Goal: Find specific page/section: Find specific page/section

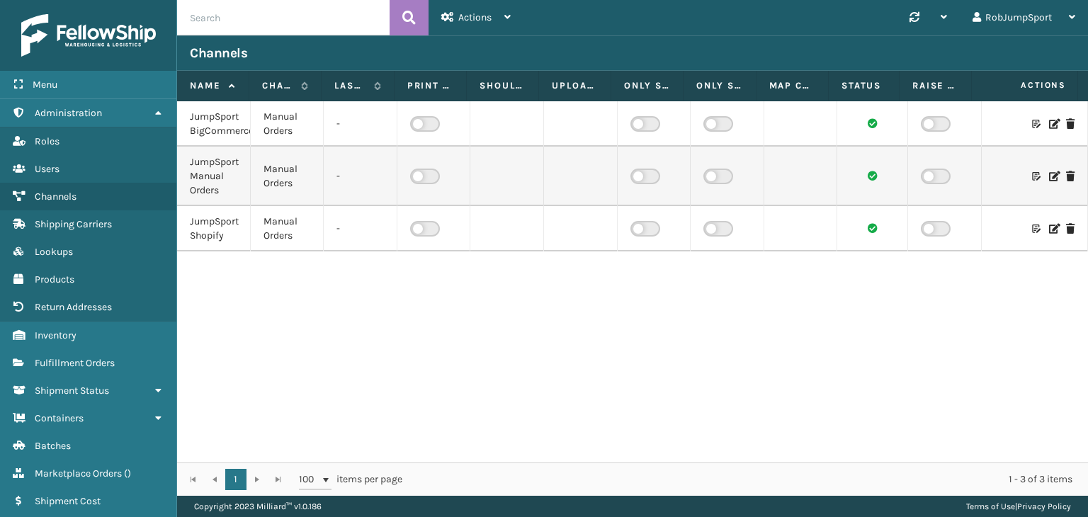
click at [274, 290] on div "JumpSport BigCommerce Manual Orders - JumpSport Manual Orders Manual Orders - J…" at bounding box center [632, 281] width 911 height 361
click at [59, 191] on span "Channels" at bounding box center [56, 197] width 42 height 12
click at [264, 311] on div "JumpSport BigCommerce Manual Orders - JumpSport Manual Orders Manual Orders - J…" at bounding box center [632, 281] width 911 height 361
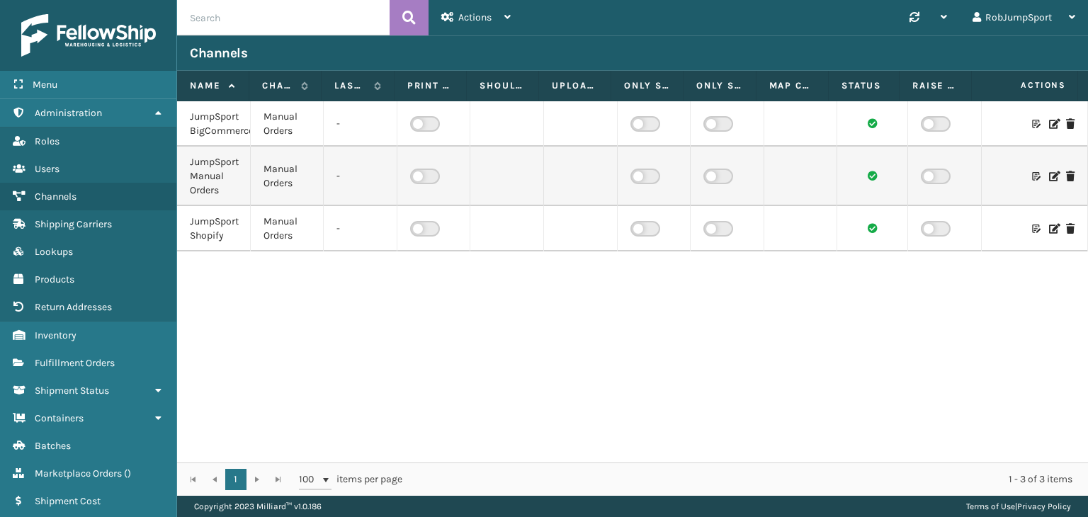
click at [306, 305] on div "JumpSport BigCommerce Manual Orders - JumpSport Manual Orders Manual Orders - J…" at bounding box center [632, 281] width 911 height 361
click at [237, 273] on div "JumpSport BigCommerce Manual Orders - JumpSport Manual Orders Manual Orders - J…" at bounding box center [632, 281] width 911 height 361
click at [278, 330] on div "JumpSport BigCommerce Manual Orders - JumpSport Manual Orders Manual Orders - J…" at bounding box center [632, 281] width 911 height 361
click at [334, 330] on div "JumpSport BigCommerce Manual Orders - JumpSport Manual Orders Manual Orders - J…" at bounding box center [632, 281] width 911 height 361
click at [1049, 123] on icon at bounding box center [1053, 124] width 8 height 10
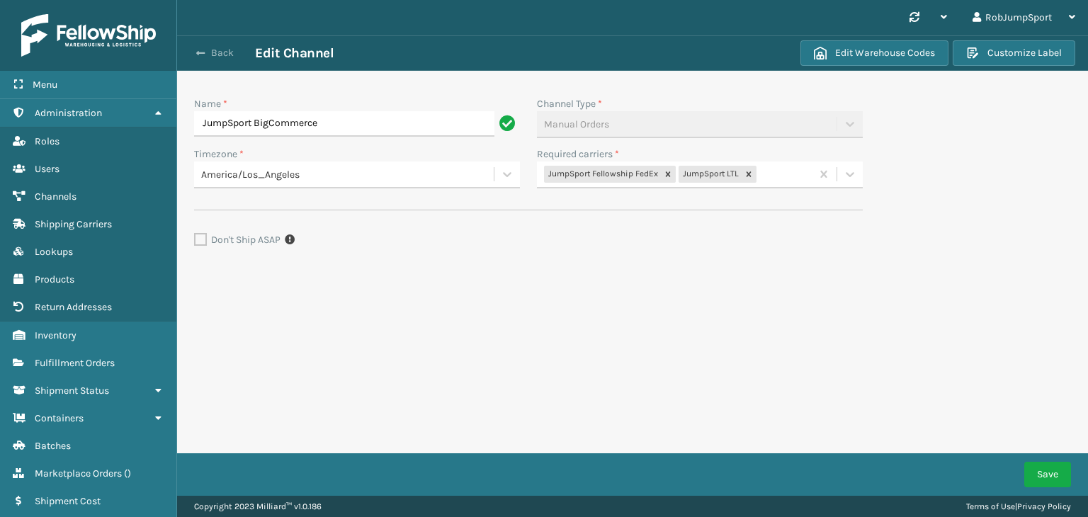
click at [217, 52] on button "Back" at bounding box center [222, 53] width 65 height 13
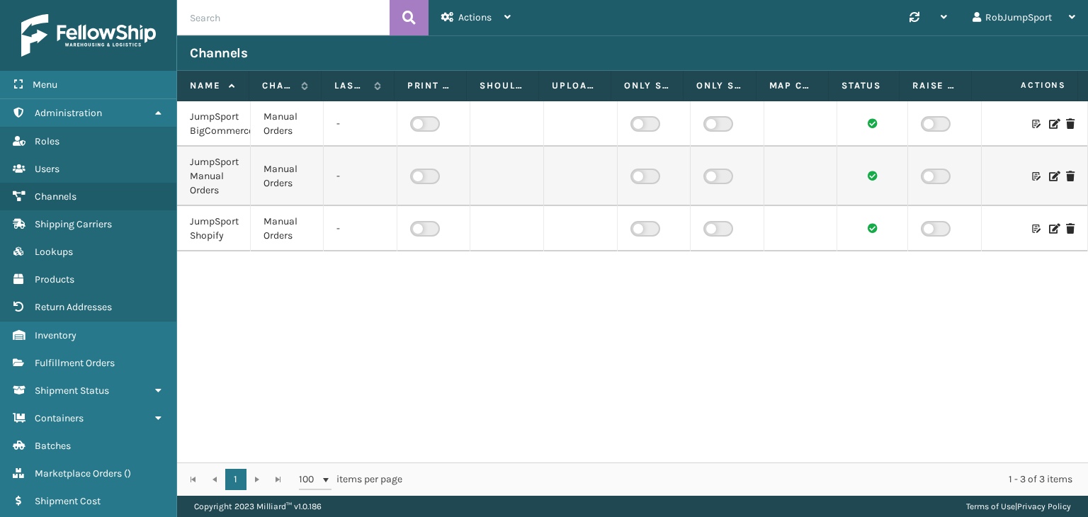
click at [1049, 225] on icon at bounding box center [1053, 229] width 8 height 10
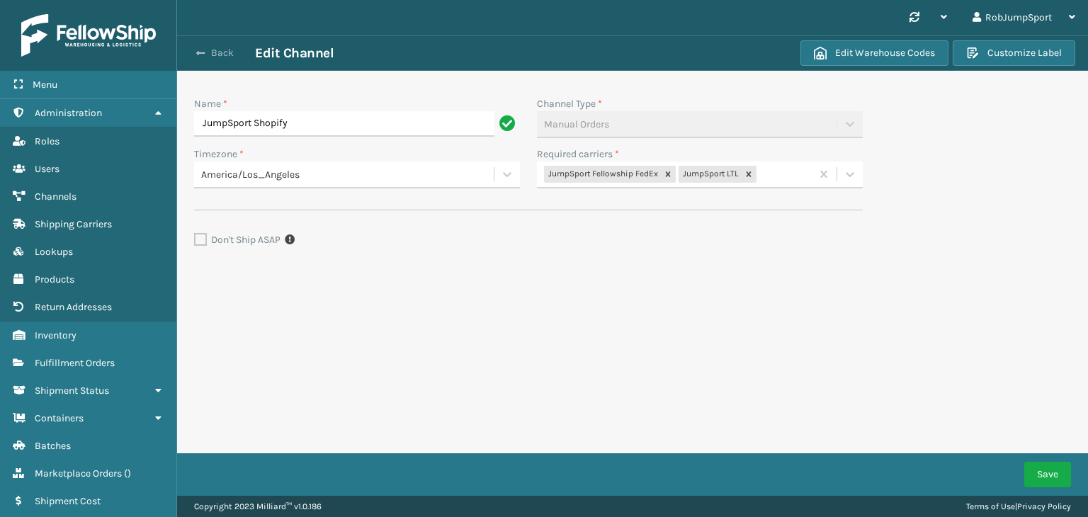
click at [222, 50] on div "Back Edit Channel" at bounding box center [493, 53] width 606 height 17
click at [220, 51] on button "Back" at bounding box center [222, 53] width 65 height 13
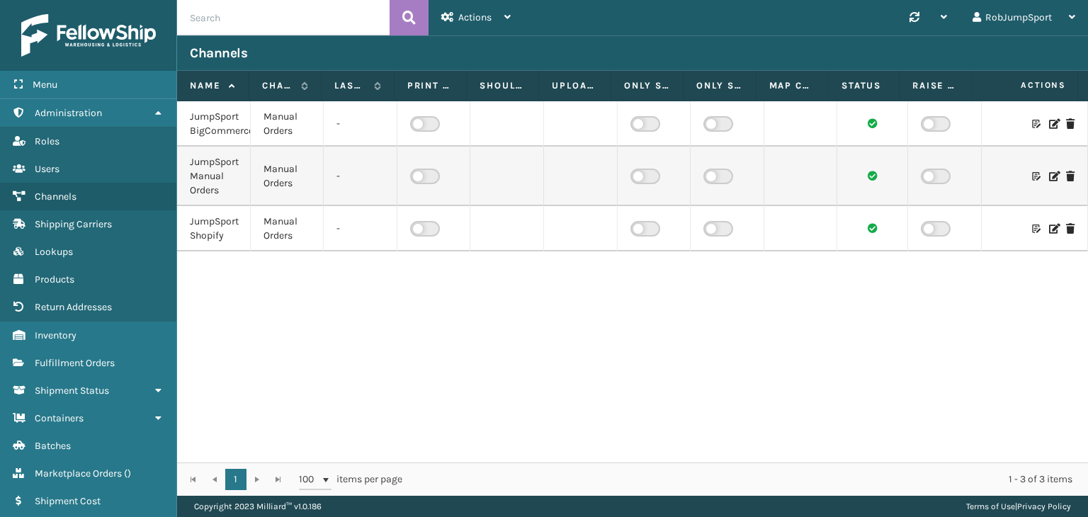
click at [1049, 172] on icon at bounding box center [1053, 176] width 8 height 10
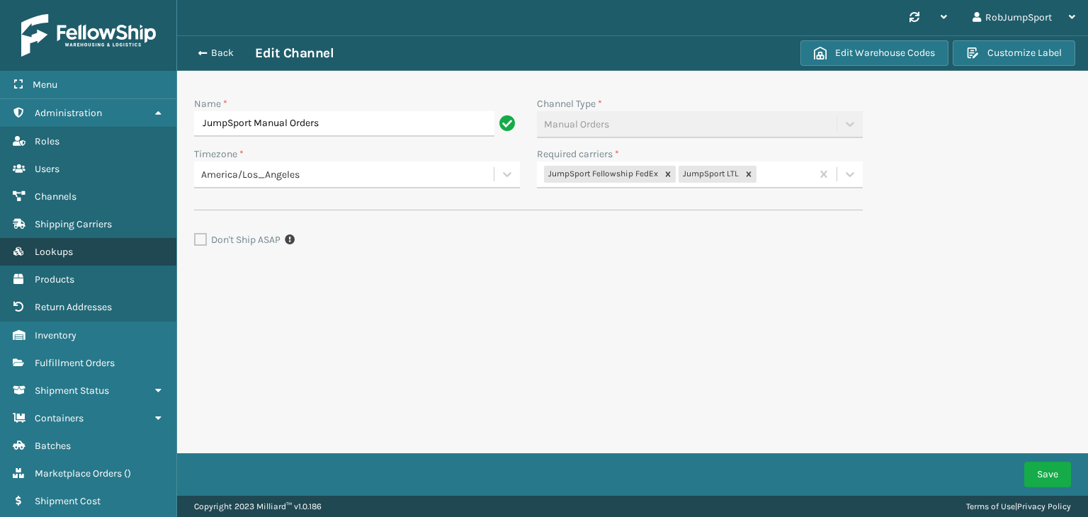
click at [64, 246] on span "Lookups" at bounding box center [54, 252] width 38 height 12
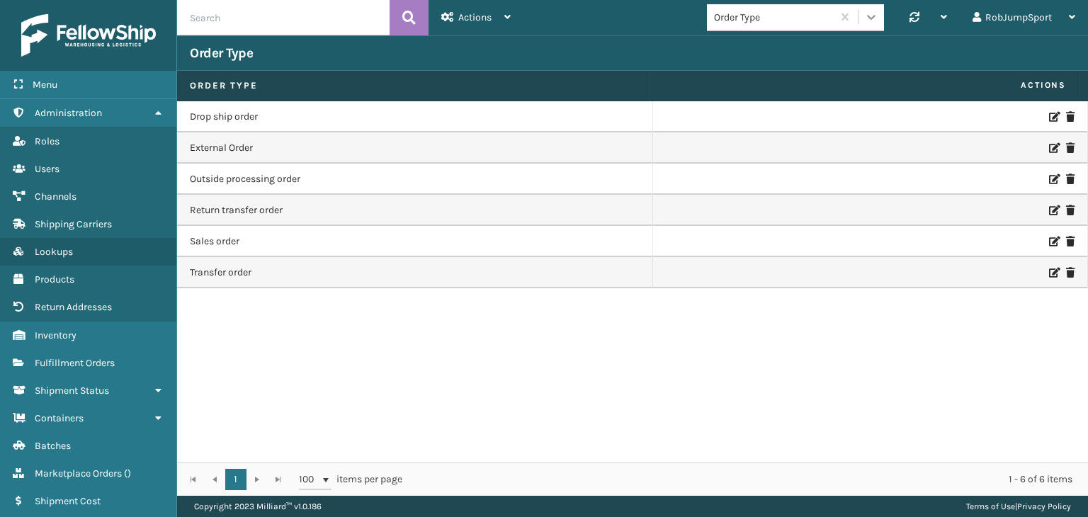
click at [873, 12] on icon at bounding box center [871, 17] width 14 height 14
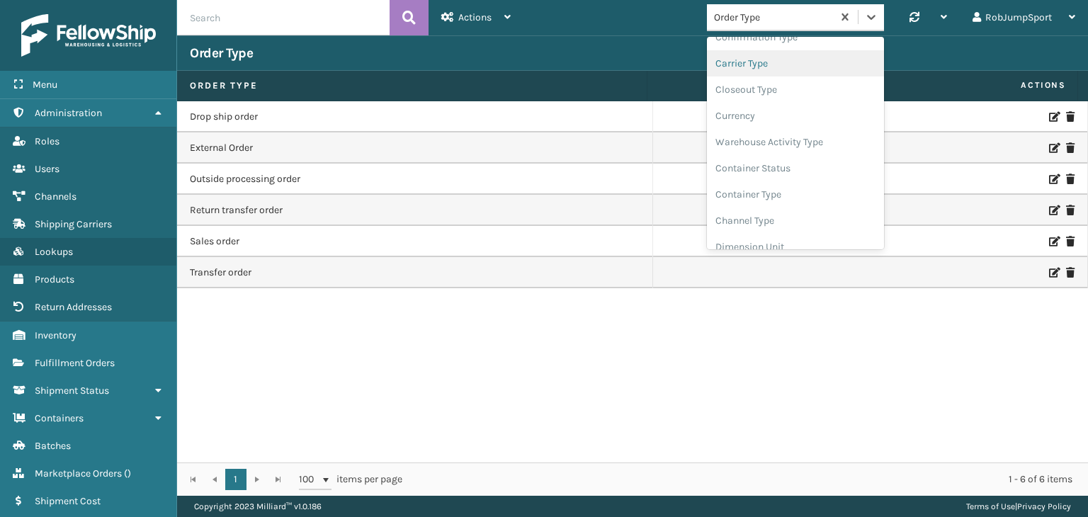
scroll to position [71, 0]
click at [763, 111] on div "Currency" at bounding box center [795, 113] width 177 height 26
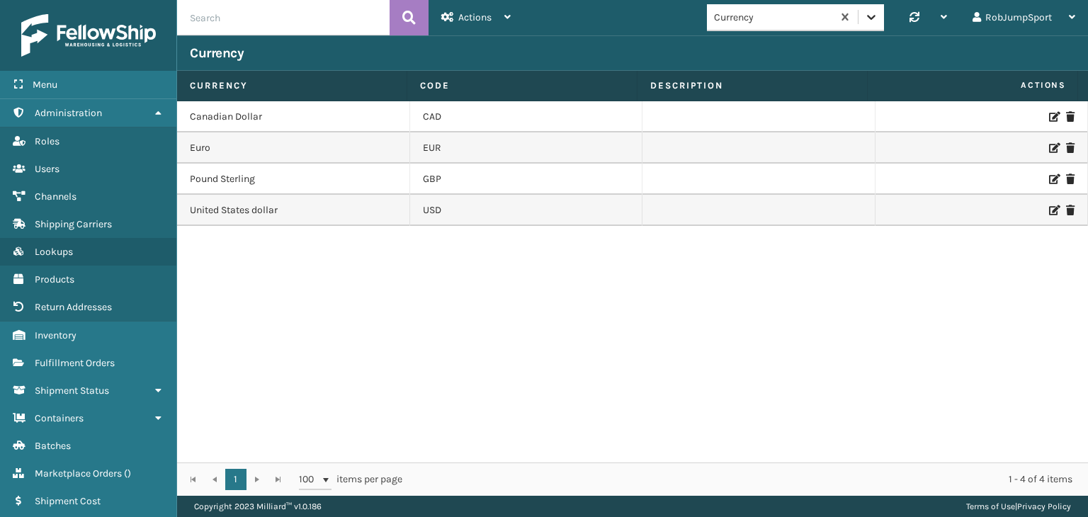
click at [871, 18] on icon at bounding box center [871, 17] width 8 height 5
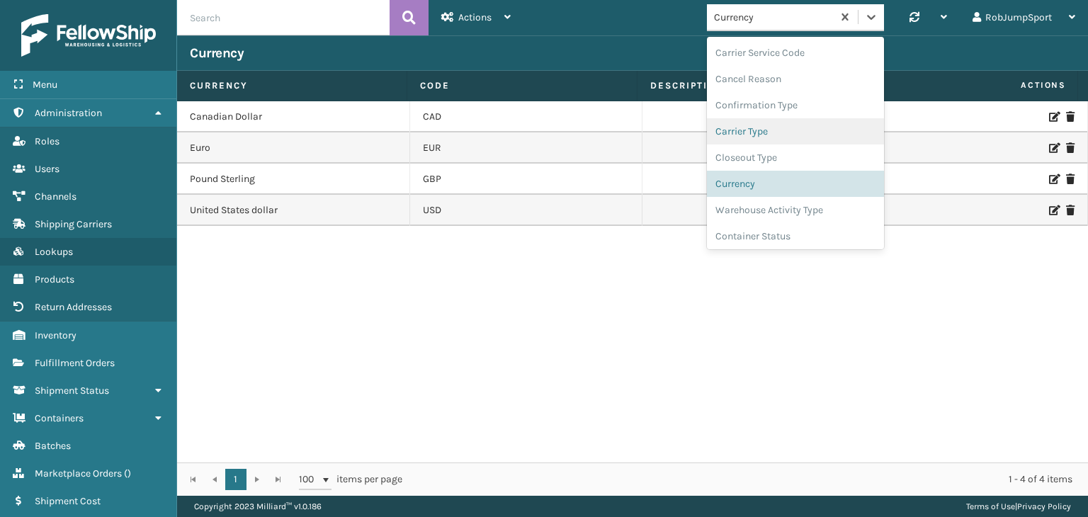
click at [807, 133] on div "Carrier Type" at bounding box center [795, 131] width 177 height 26
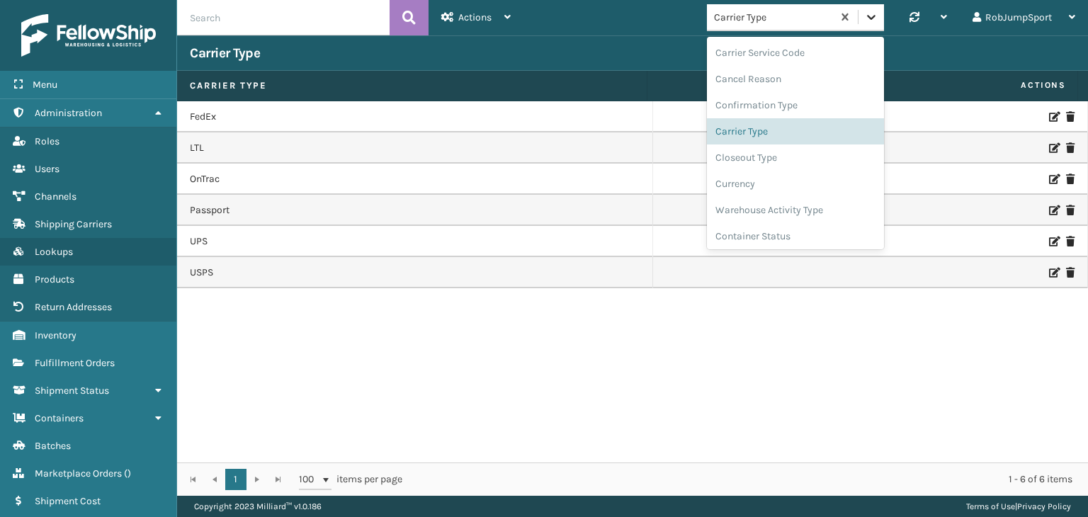
click at [868, 18] on icon at bounding box center [871, 17] width 14 height 14
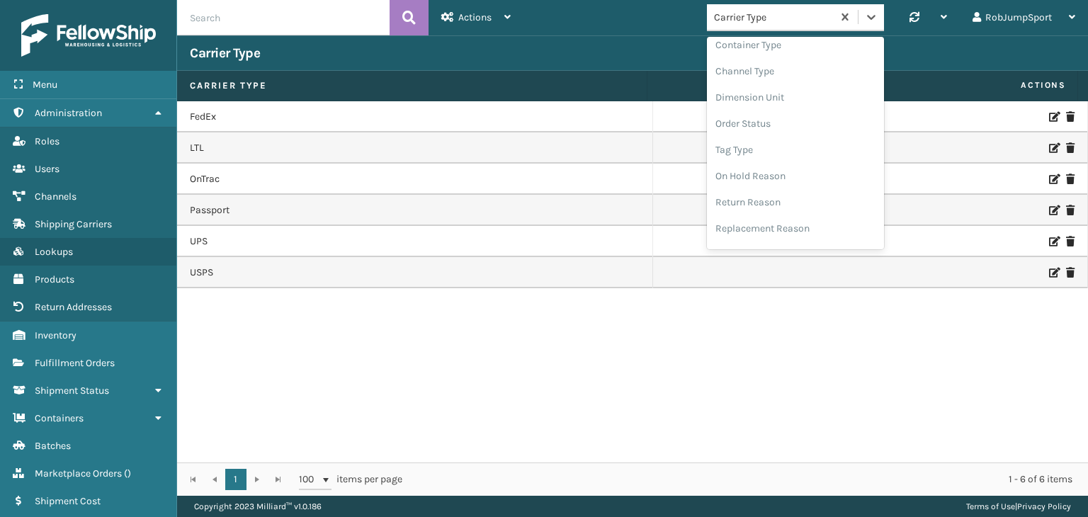
scroll to position [5, 0]
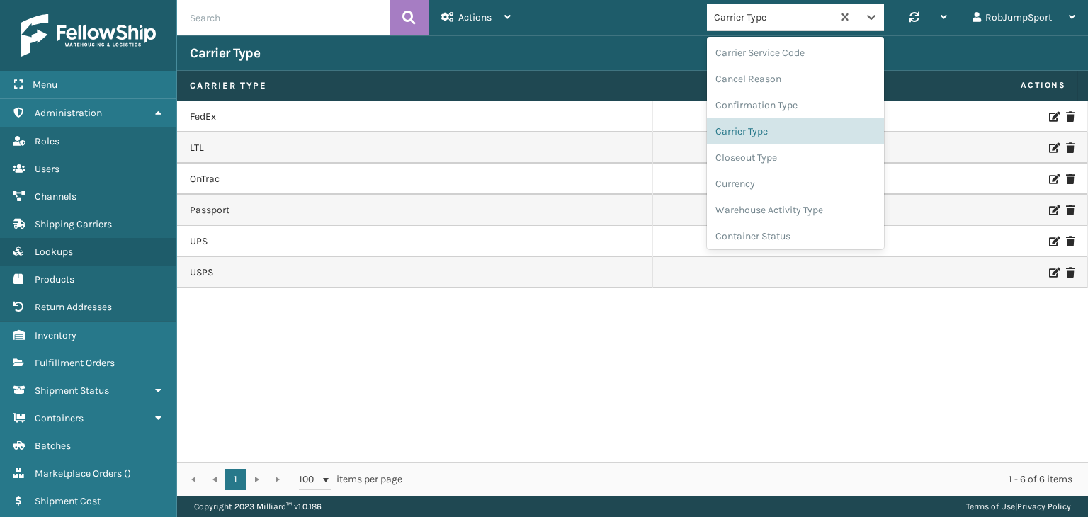
click at [738, 11] on div "Carrier Type" at bounding box center [774, 17] width 120 height 15
click at [778, 97] on div "Confirmation Type" at bounding box center [795, 105] width 177 height 26
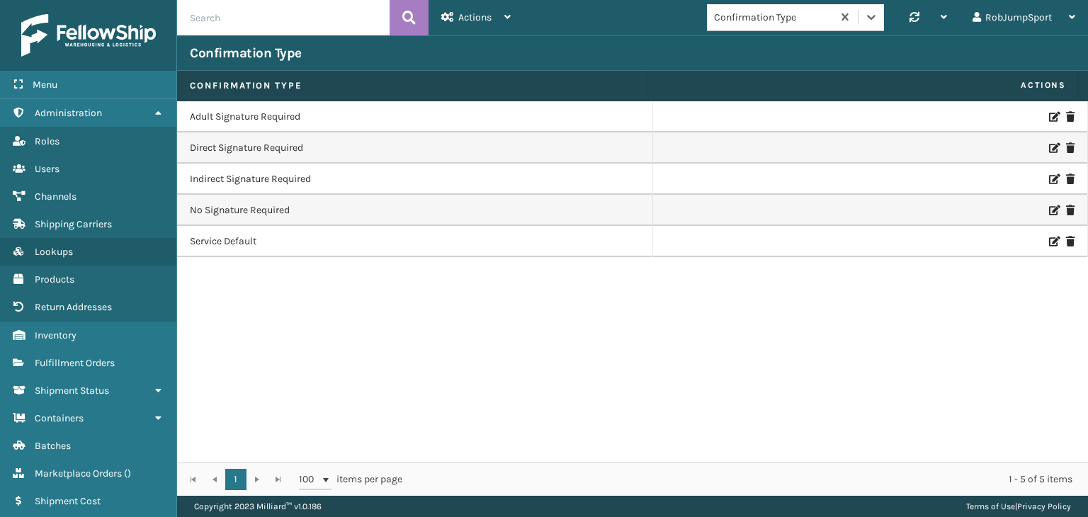
click at [1049, 239] on icon at bounding box center [1053, 242] width 8 height 10
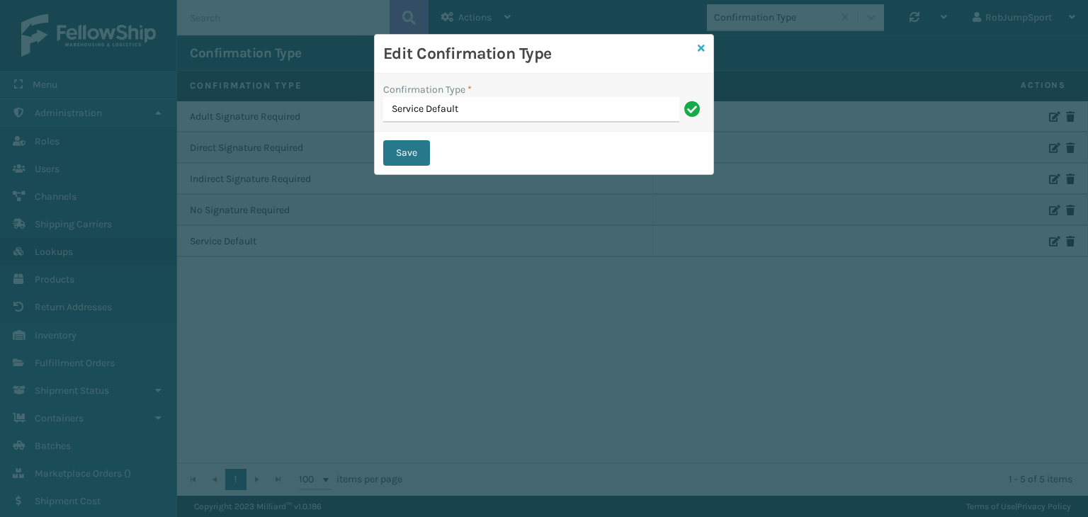
click at [700, 47] on icon at bounding box center [701, 48] width 7 height 10
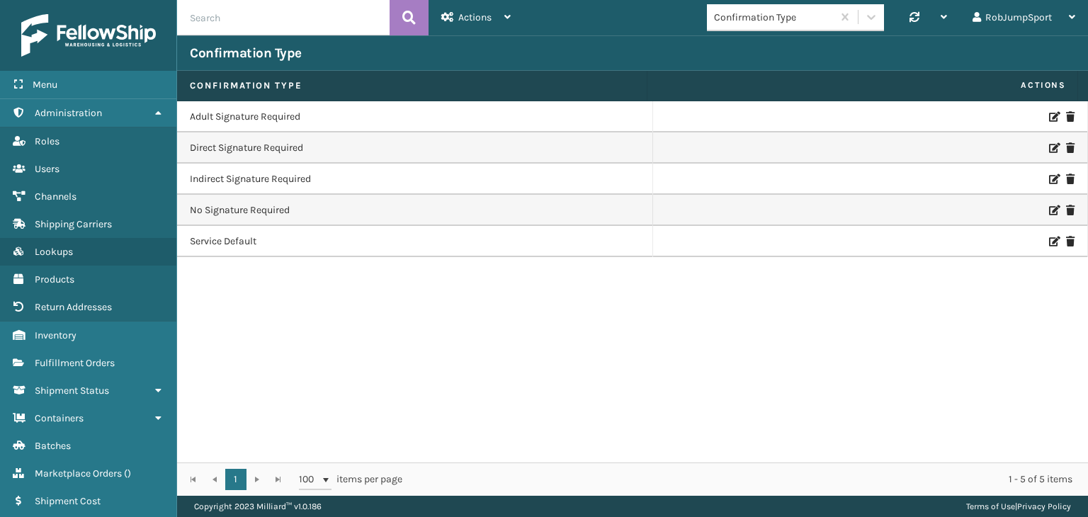
click at [243, 242] on td "Service Default" at bounding box center [415, 241] width 476 height 31
click at [869, 17] on icon at bounding box center [871, 17] width 8 height 5
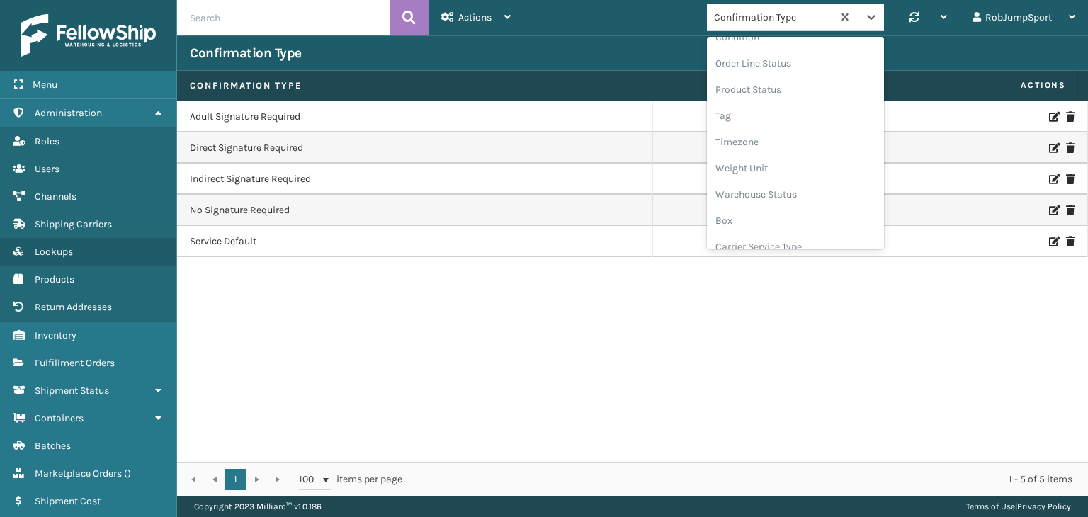
scroll to position [501, 0]
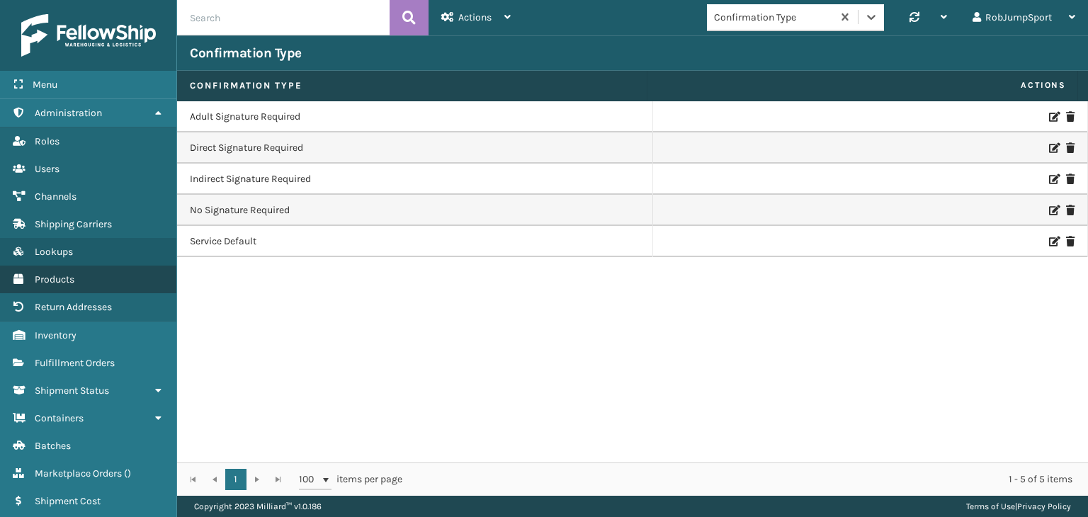
click at [45, 275] on span "Products" at bounding box center [55, 279] width 40 height 12
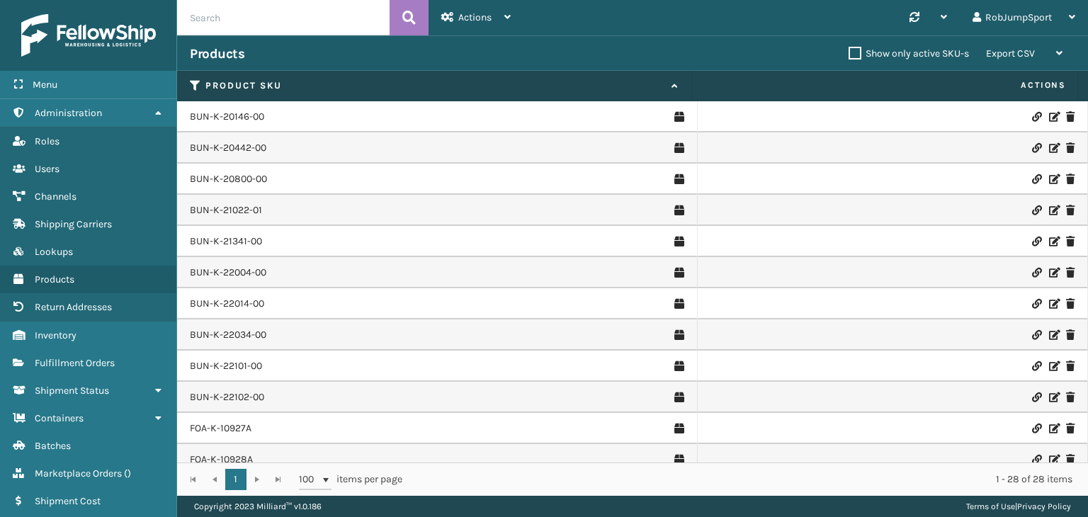
click at [437, 55] on div "Products" at bounding box center [519, 53] width 659 height 17
click at [437, 54] on div "Products" at bounding box center [519, 53] width 659 height 17
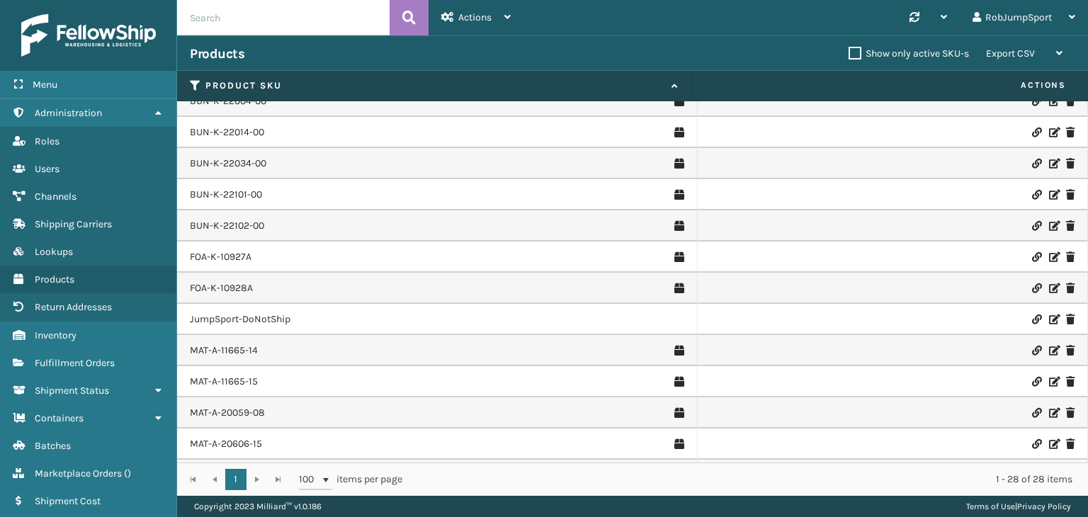
scroll to position [157, 0]
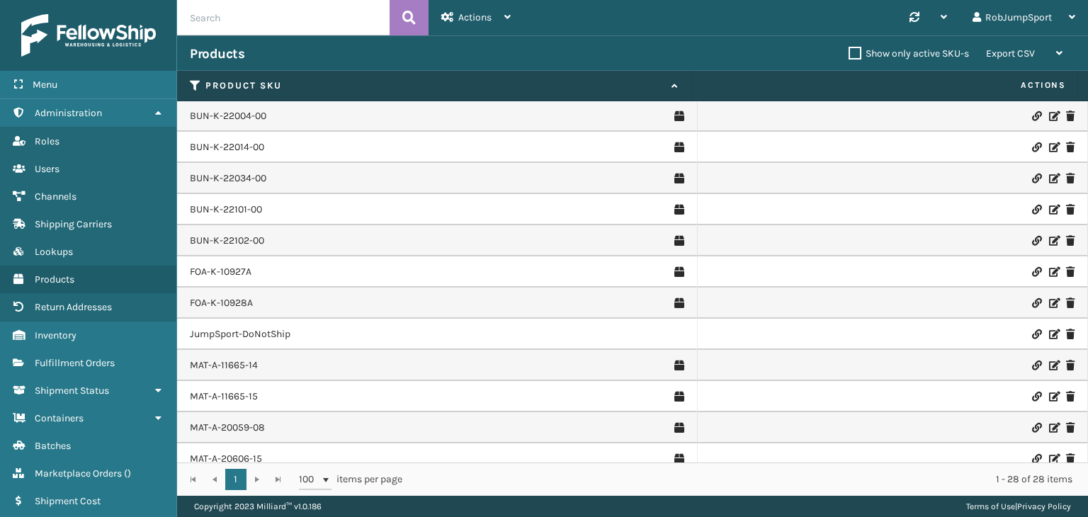
click at [607, 44] on div "Products Show only active SKU-s Export CSV Export Current Page Export All Pages" at bounding box center [632, 52] width 911 height 35
click at [579, 19] on div "Synchronise all channels RobJumpSport Log Out" at bounding box center [805, 17] width 565 height 35
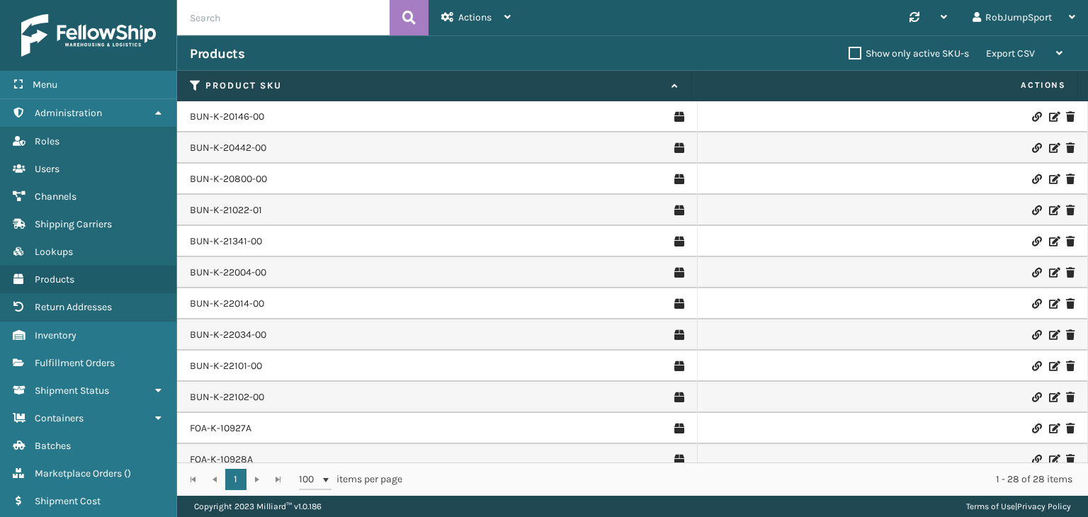
scroll to position [0, 0]
